Goal: Task Accomplishment & Management: Check status

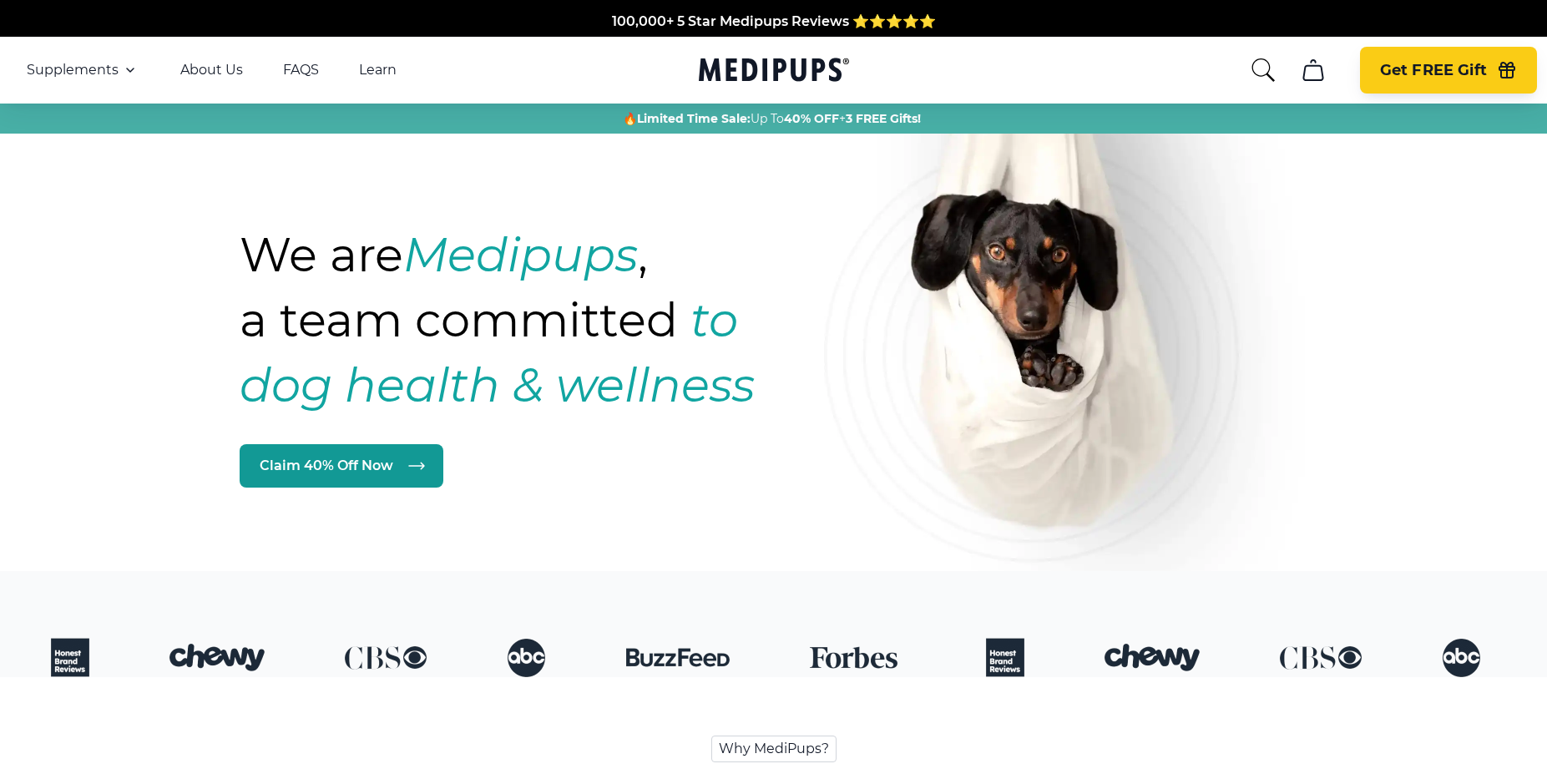
click at [1484, 65] on span "Get FREE Gift" at bounding box center [1434, 71] width 107 height 20
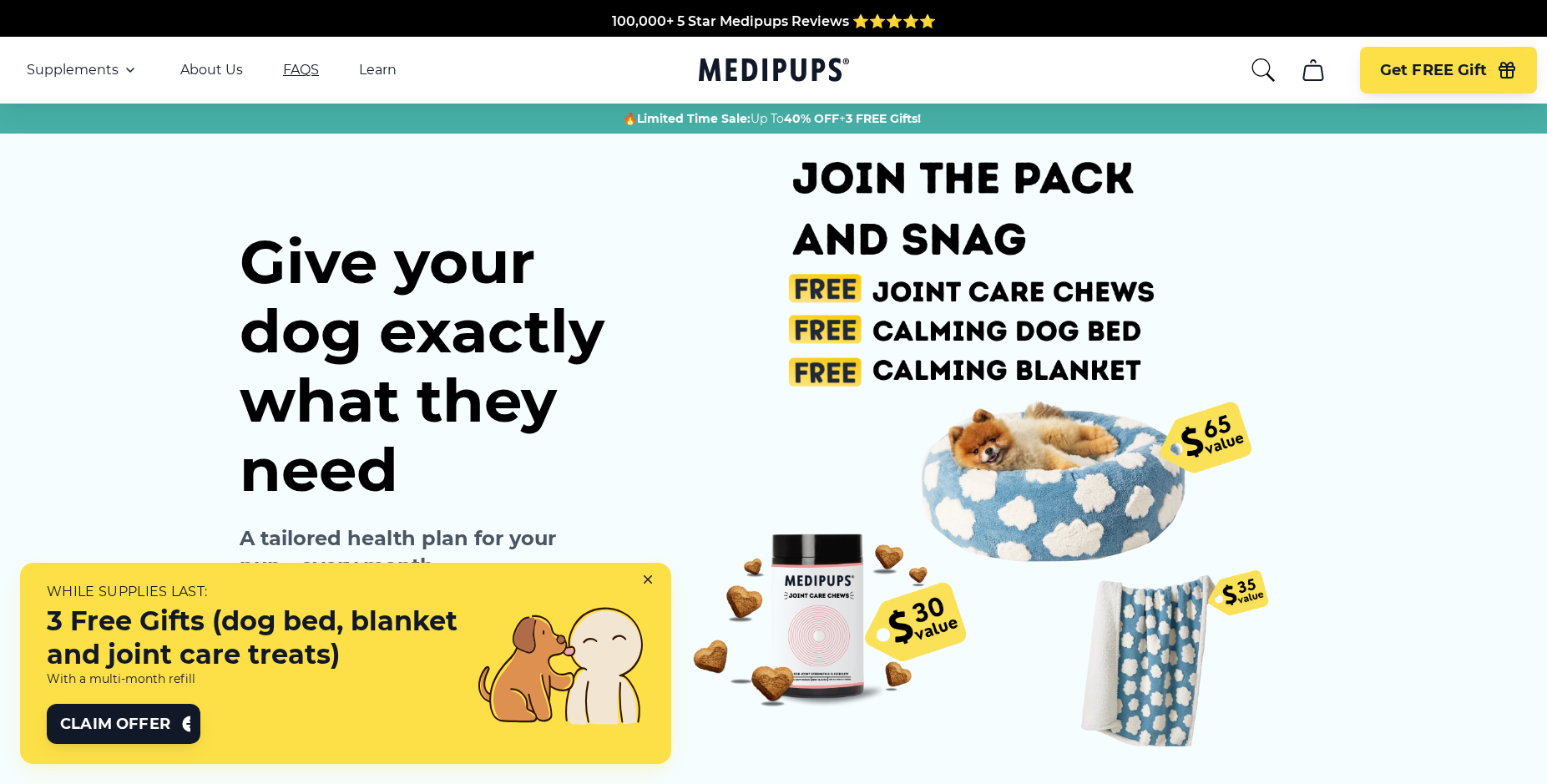
click at [303, 70] on link "FAQS" at bounding box center [301, 71] width 36 height 17
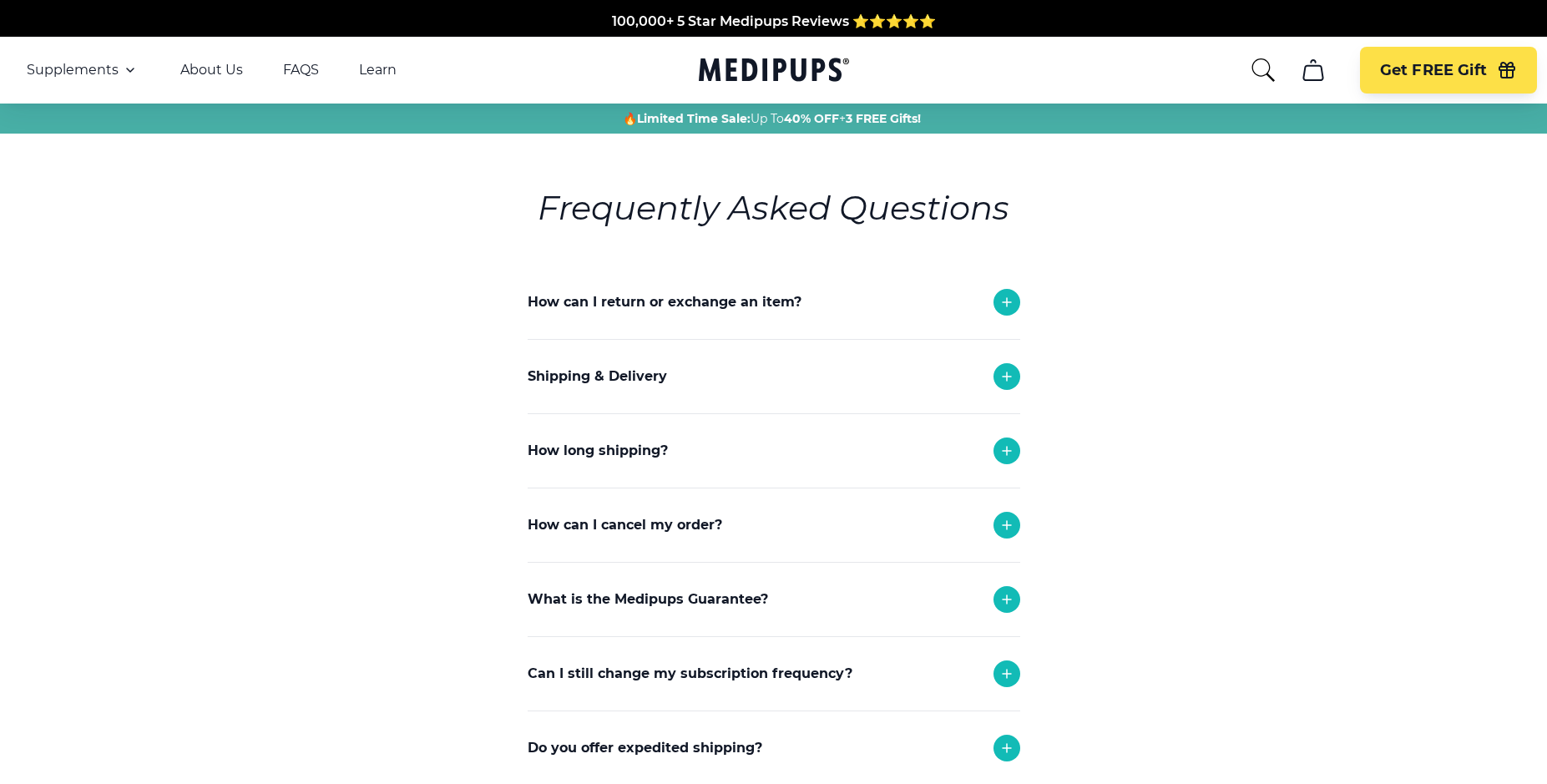
click at [768, 523] on div "How can I cancel my order?" at bounding box center [774, 525] width 493 height 74
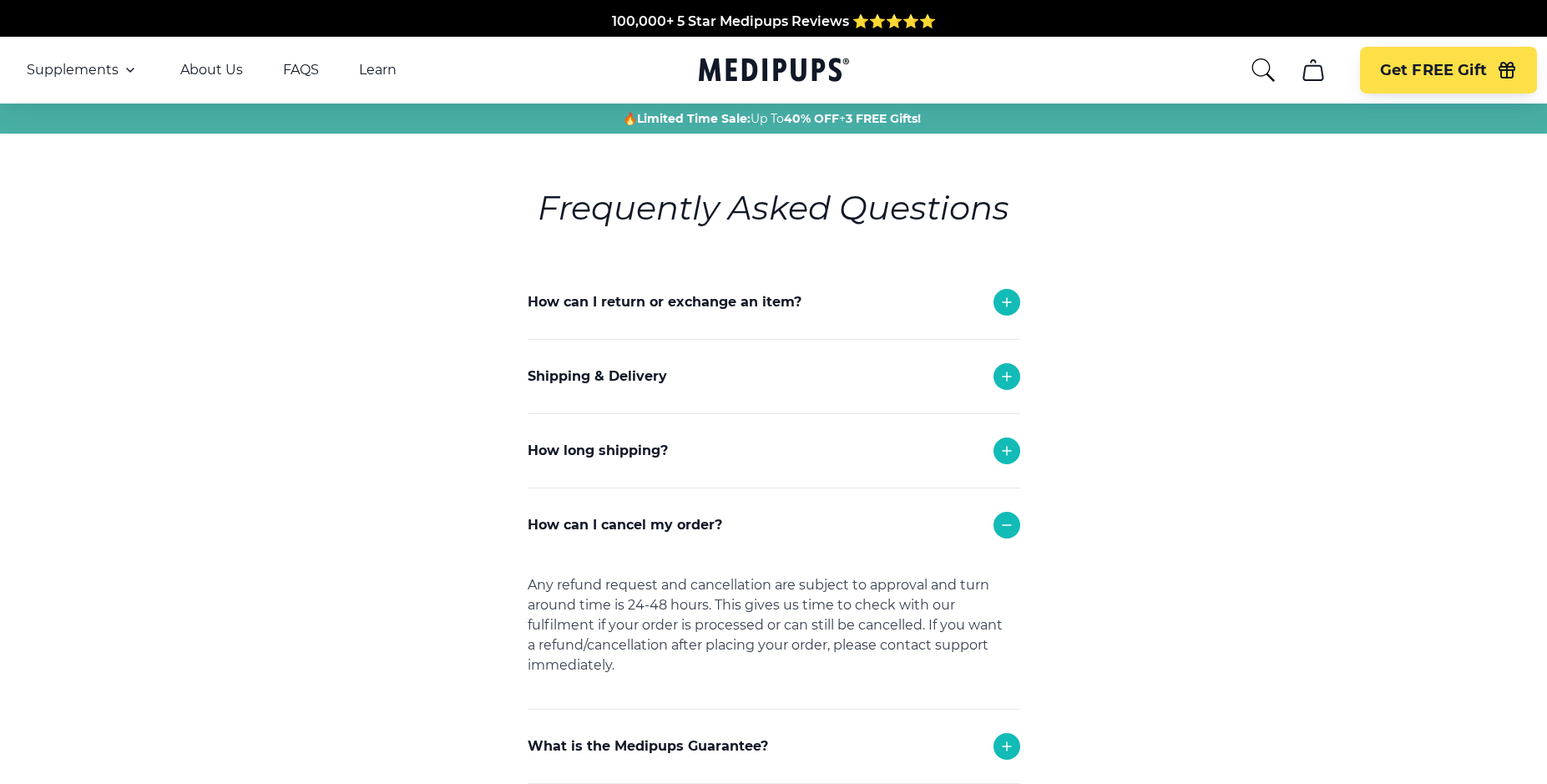
click at [1262, 72] on icon "search" at bounding box center [1263, 70] width 26 height 26
click at [1313, 75] on icon "cart" at bounding box center [1313, 70] width 26 height 26
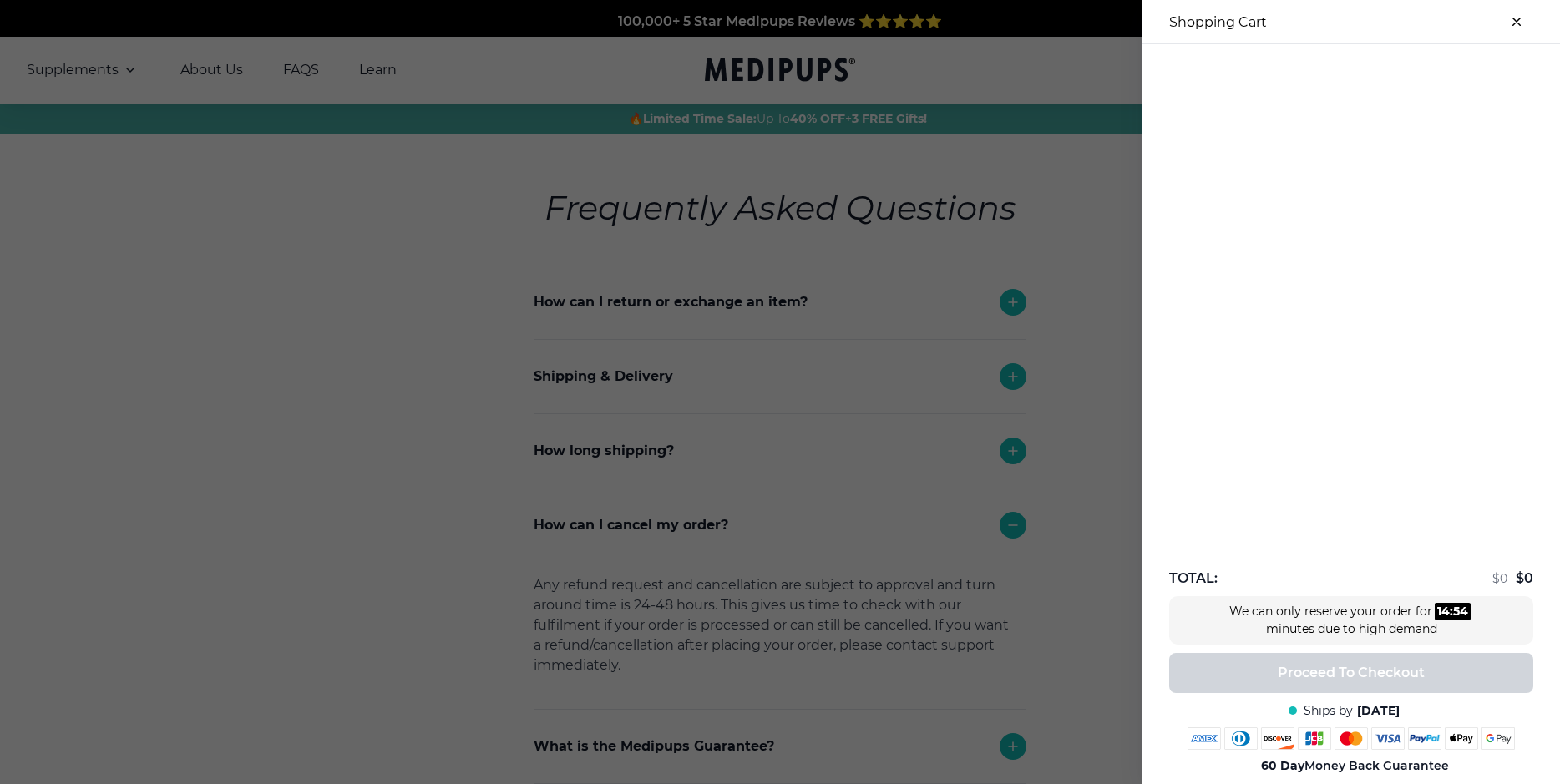
click at [1098, 347] on div at bounding box center [780, 392] width 1560 height 784
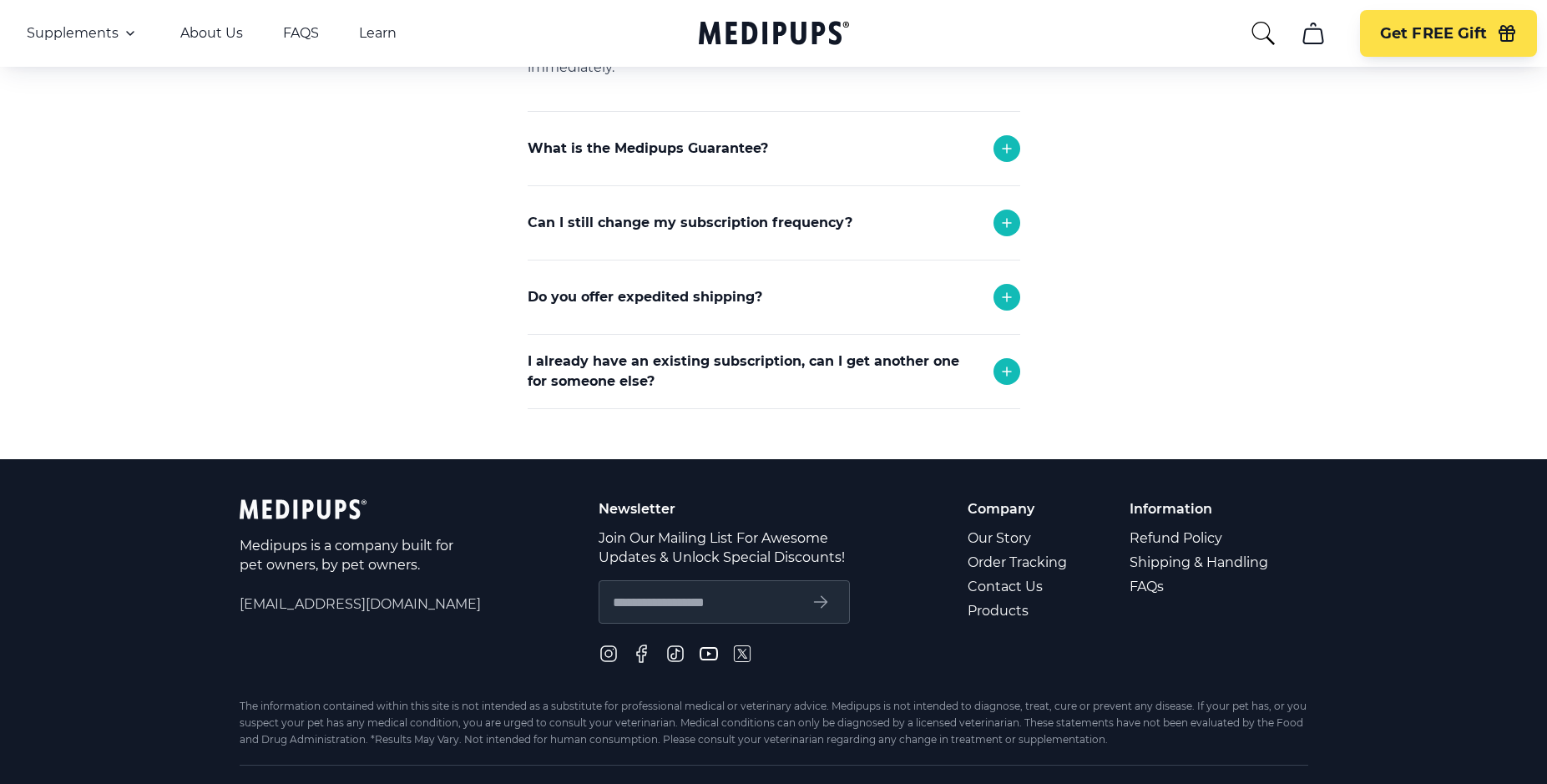
scroll to position [590, 0]
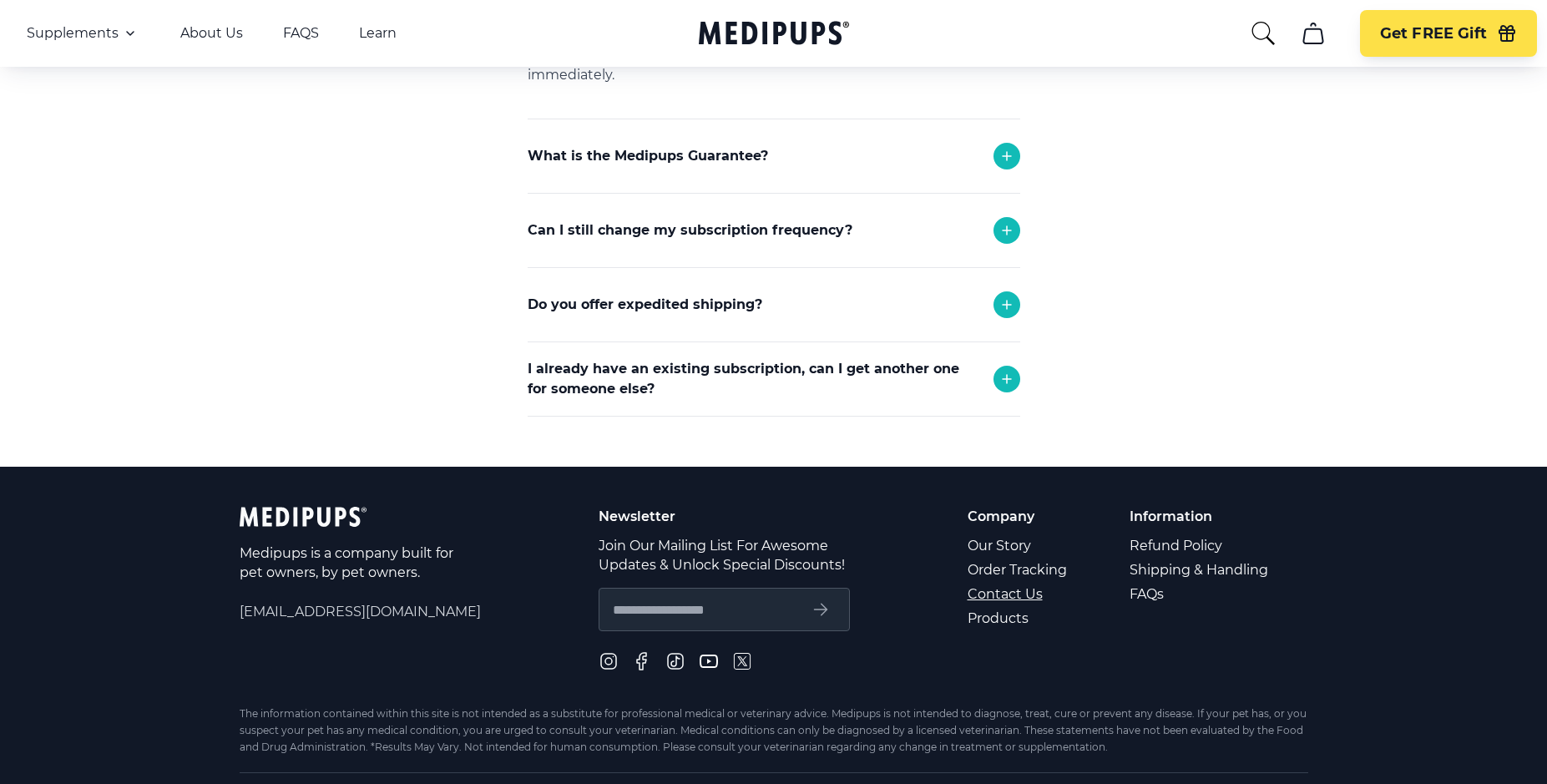
click at [1018, 597] on link "Contact Us" at bounding box center [1019, 594] width 102 height 25
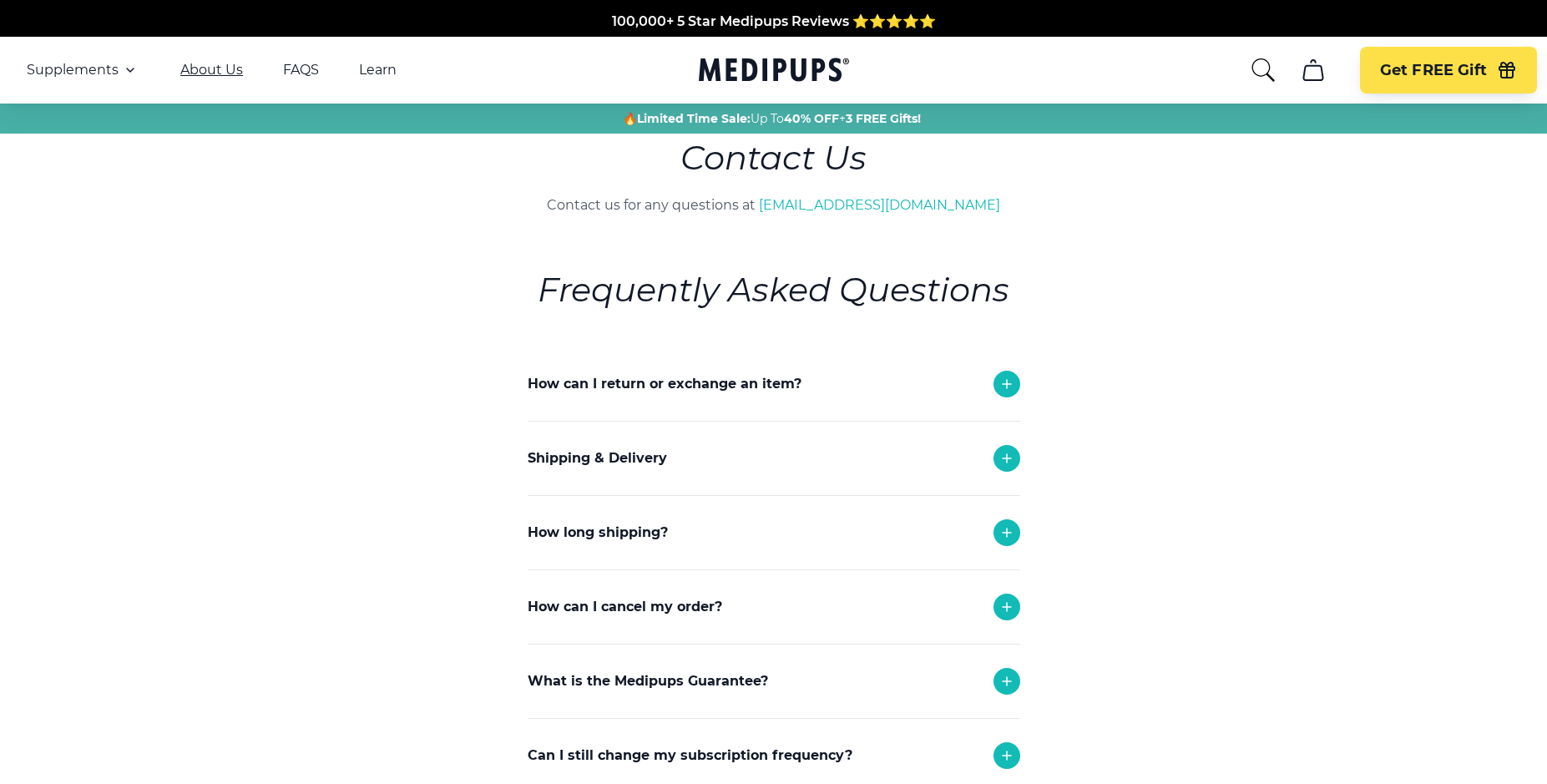
click at [202, 72] on link "About Us" at bounding box center [212, 71] width 63 height 17
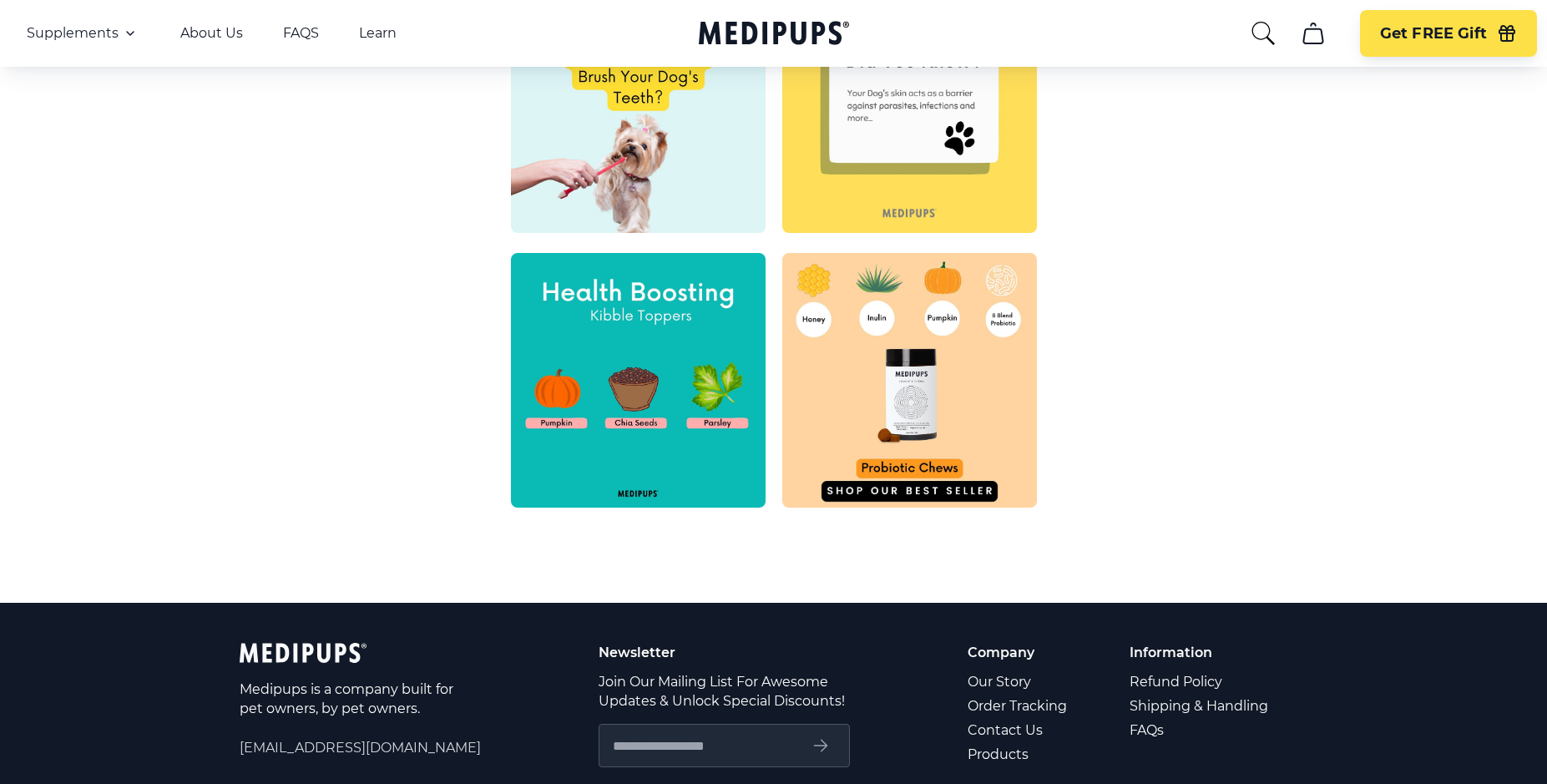
scroll to position [668, 0]
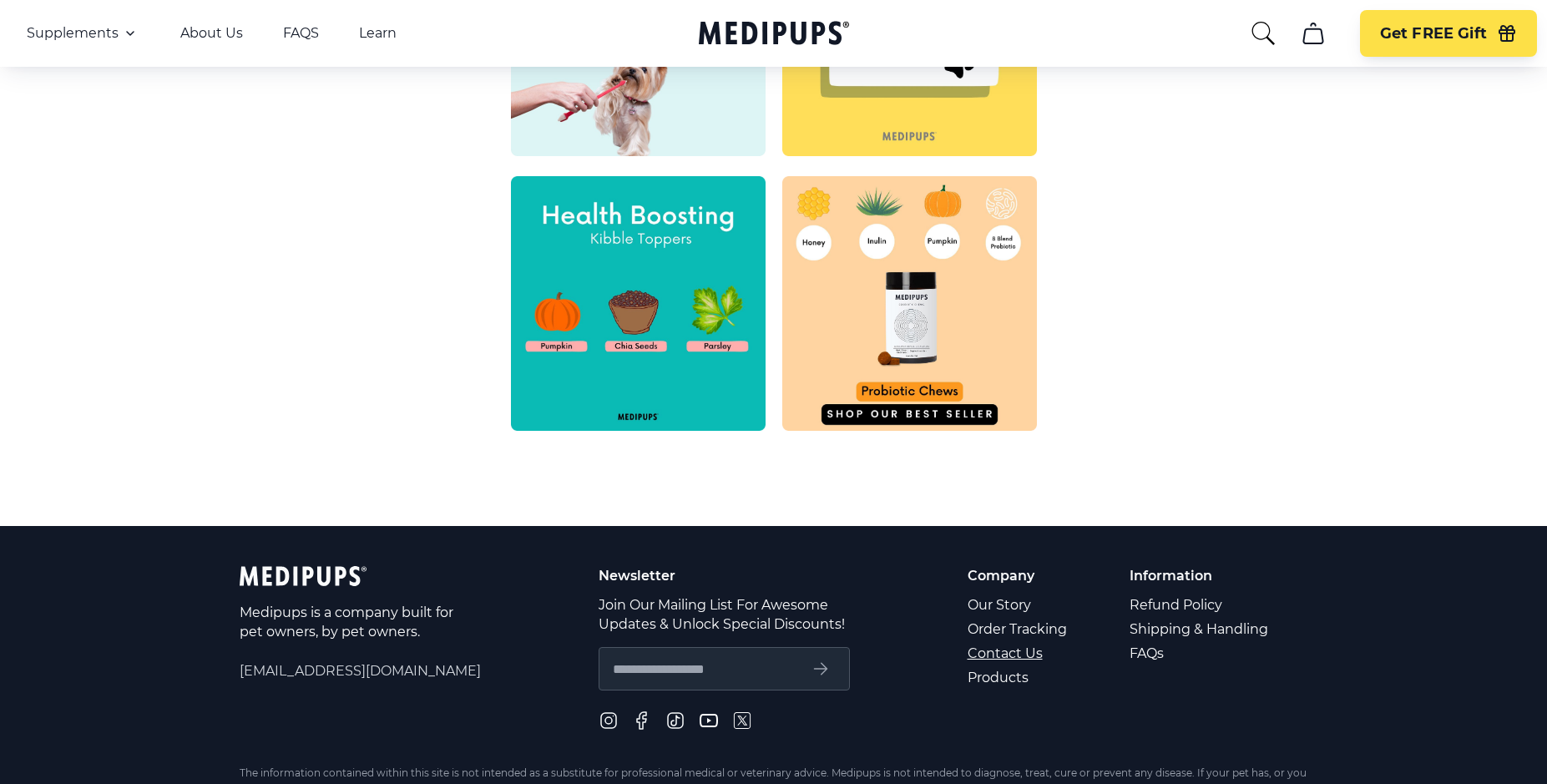
click at [1030, 655] on link "Contact Us" at bounding box center [1019, 653] width 102 height 25
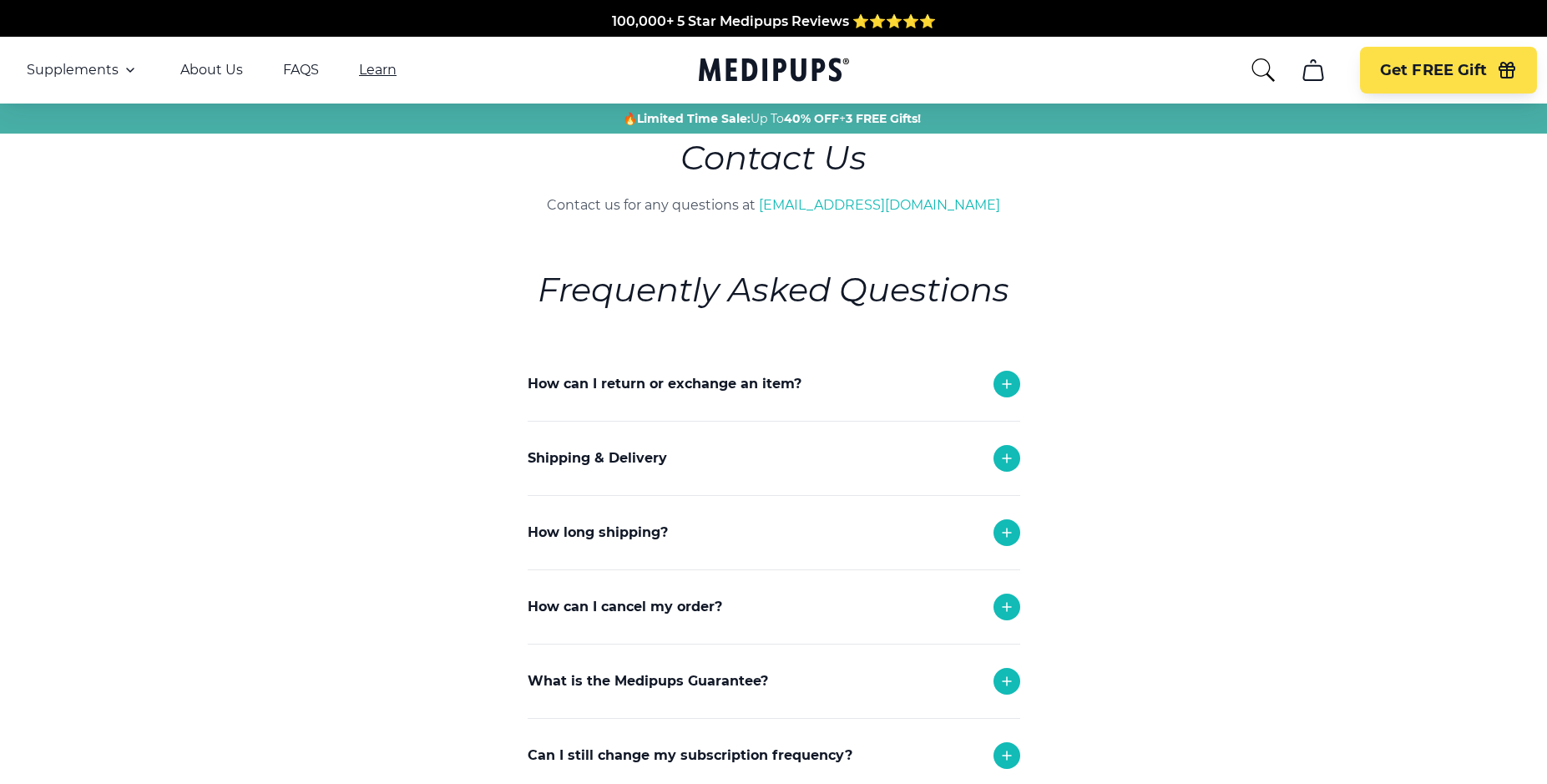
click at [376, 69] on link "Learn" at bounding box center [378, 71] width 37 height 17
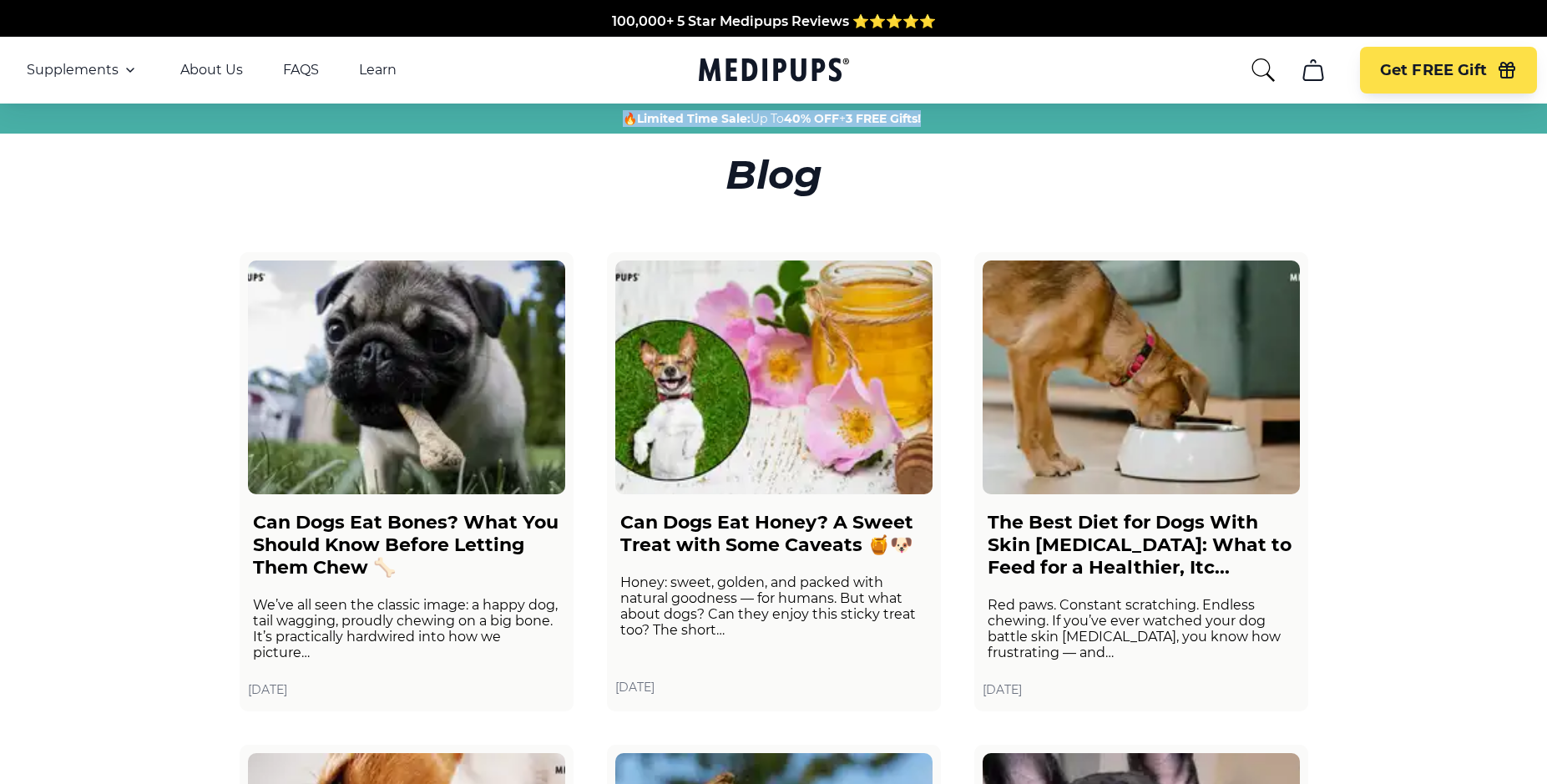
drag, startPoint x: 1544, startPoint y: 103, endPoint x: 1553, endPoint y: 116, distance: 15.8
click at [1546, 116] on html "100,000+ 5 Star Medipups Reviews ⭐️⭐️⭐️⭐️⭐️ Made In The USA from domestic & glo…" at bounding box center [773, 392] width 1547 height 784
drag, startPoint x: 1553, startPoint y: 116, endPoint x: 1533, endPoint y: 152, distance: 41.2
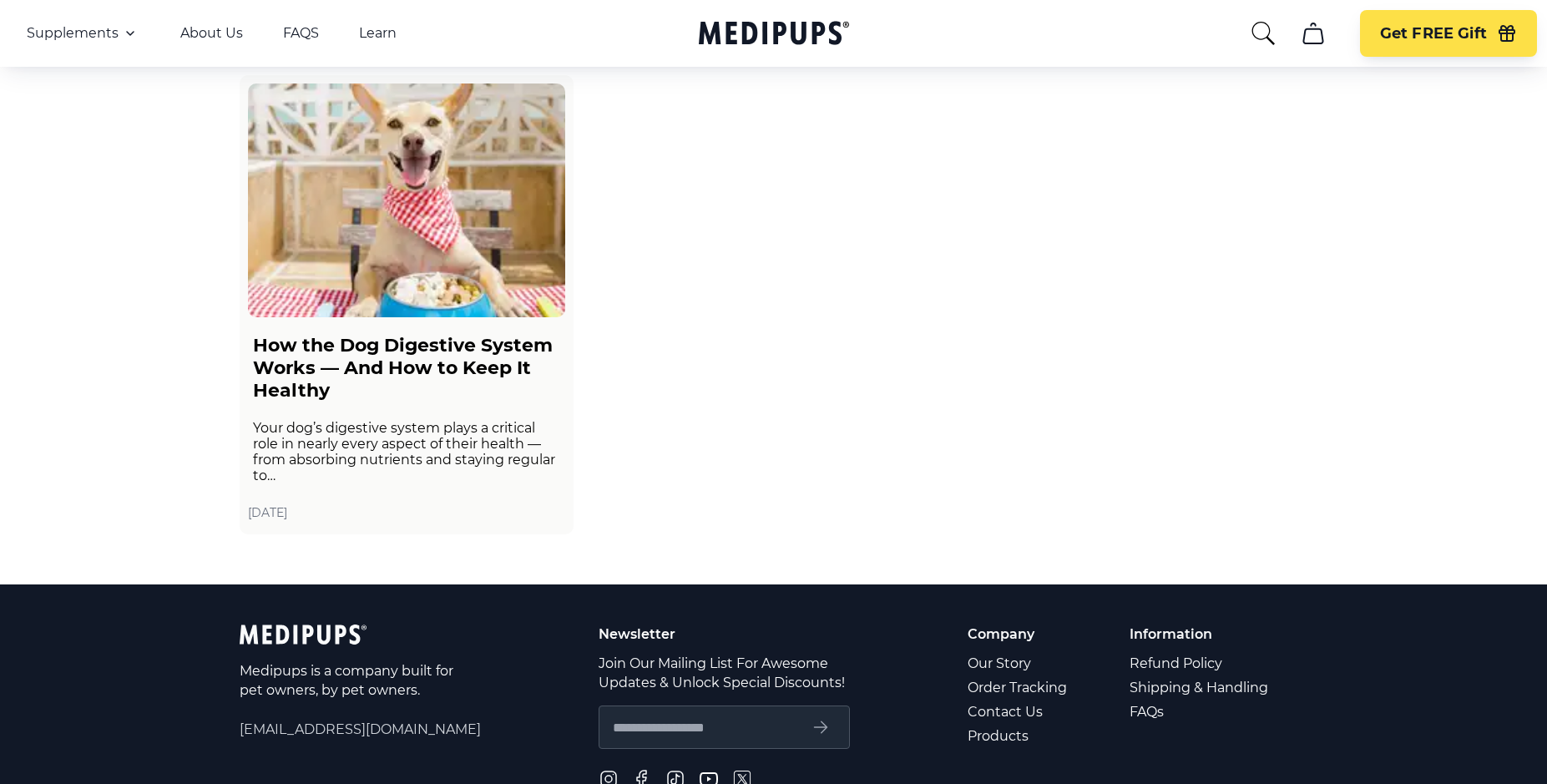
scroll to position [2664, 0]
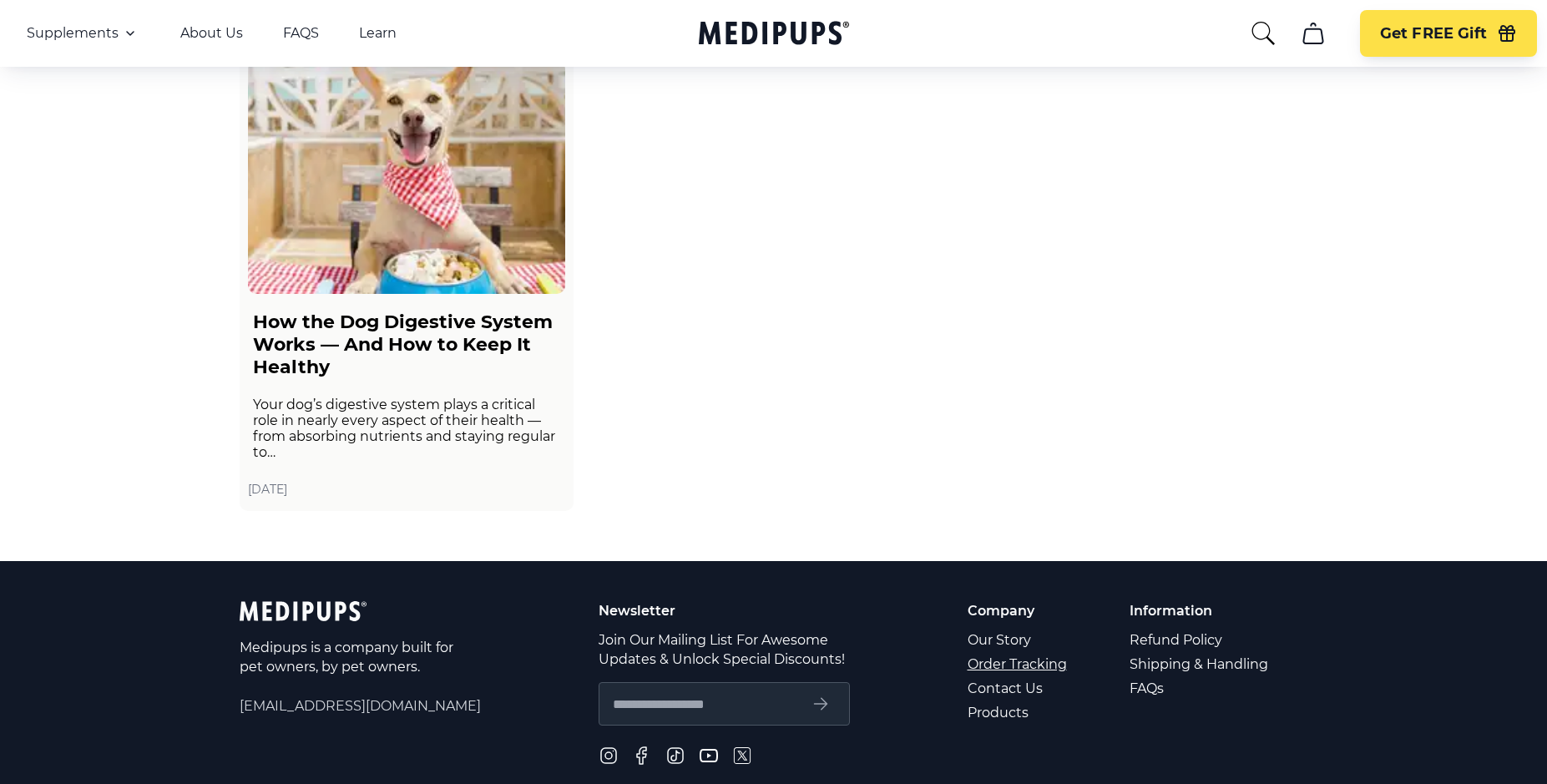
click at [1036, 668] on link "Order Tracking" at bounding box center [1019, 664] width 102 height 25
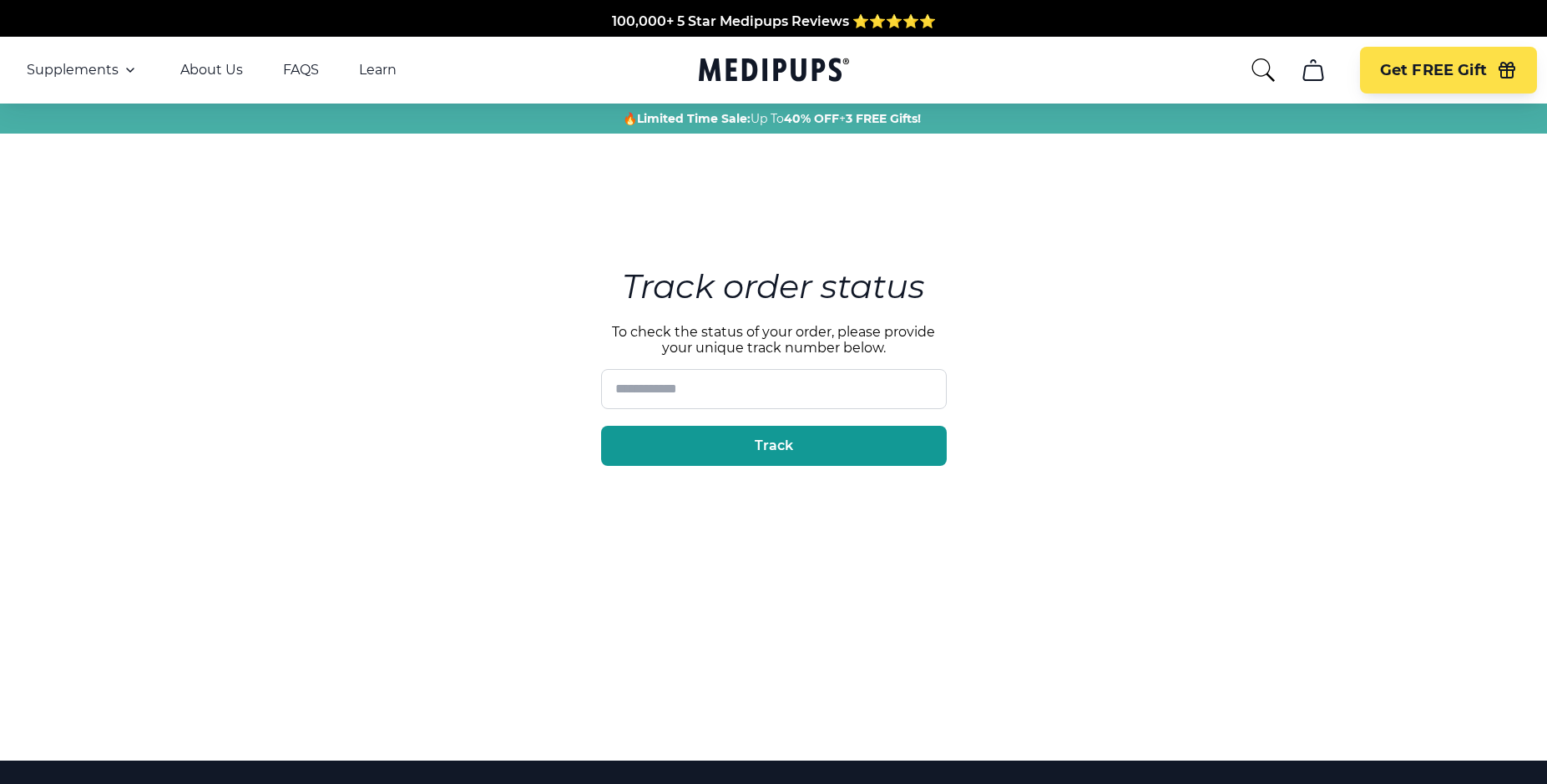
click at [759, 394] on input at bounding box center [774, 388] width 346 height 40
type input "**********"
click at [776, 450] on span "Track" at bounding box center [774, 446] width 38 height 17
click at [753, 392] on input at bounding box center [774, 388] width 346 height 40
